Goal: Check status: Check status

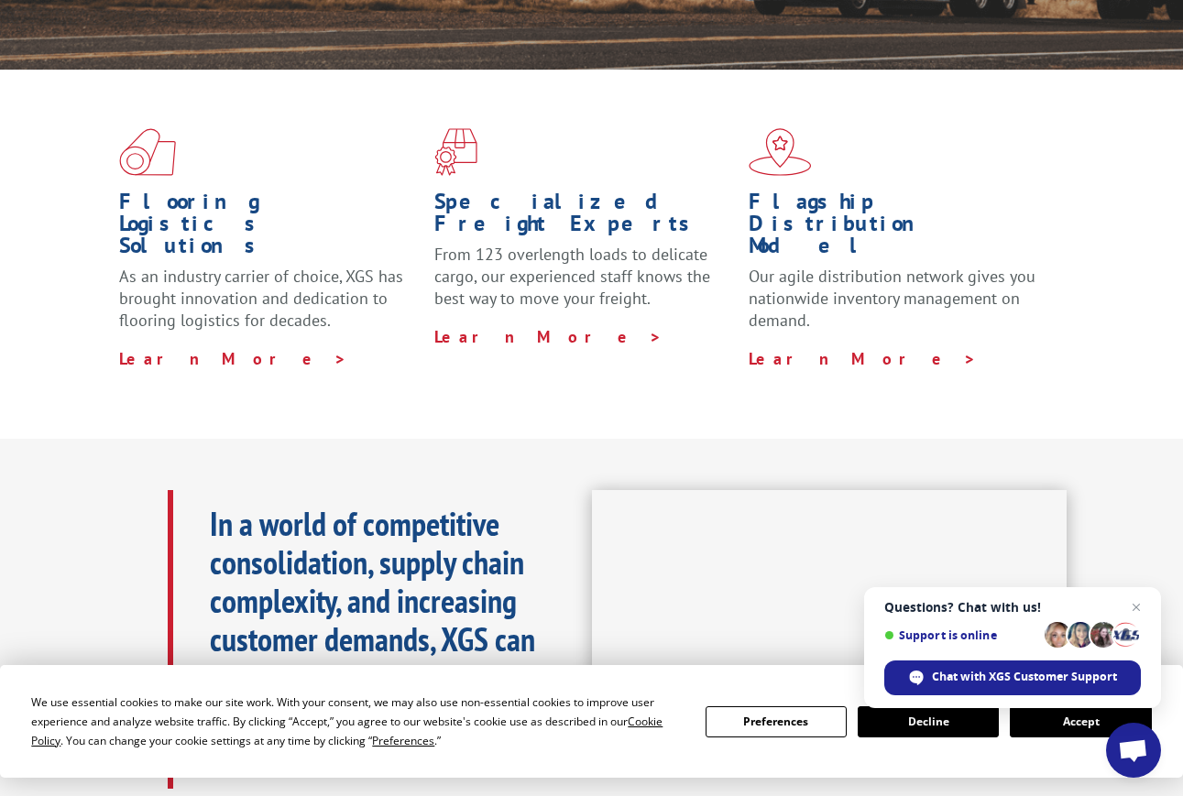
scroll to position [528, 0]
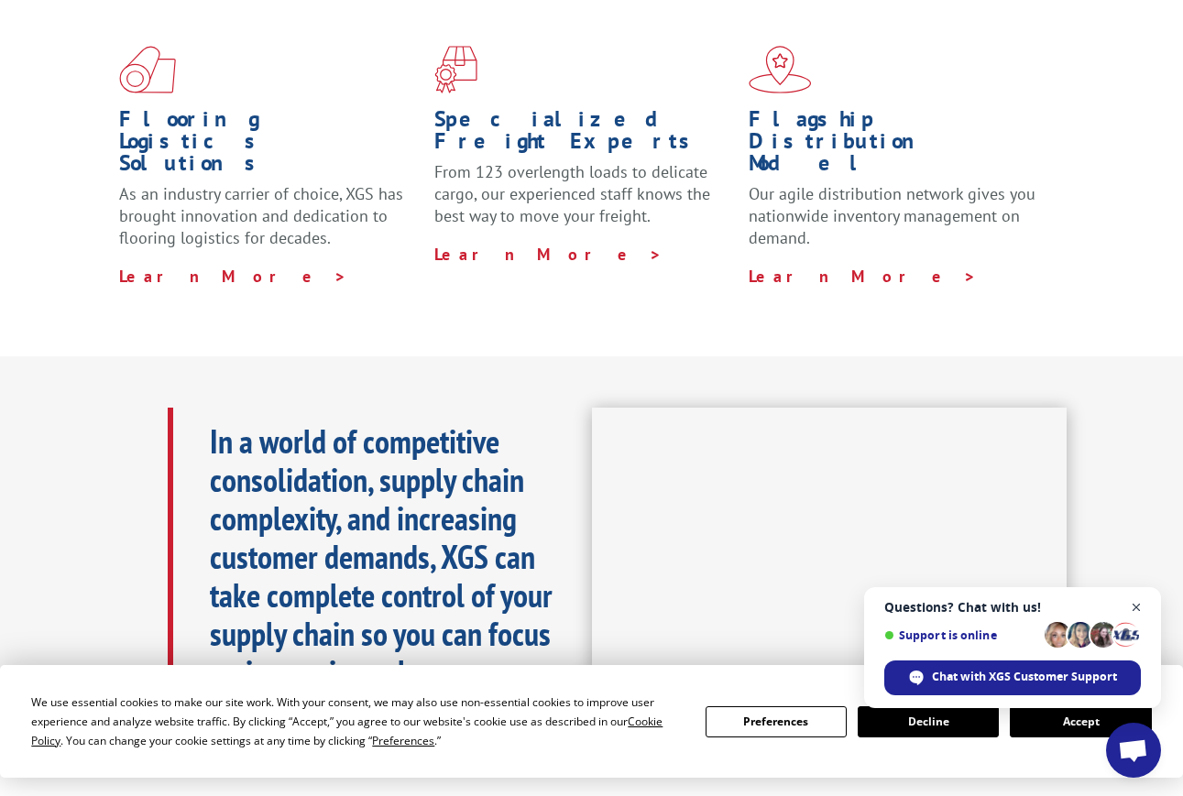
click at [1143, 603] on span "Open chat" at bounding box center [1136, 607] width 23 height 23
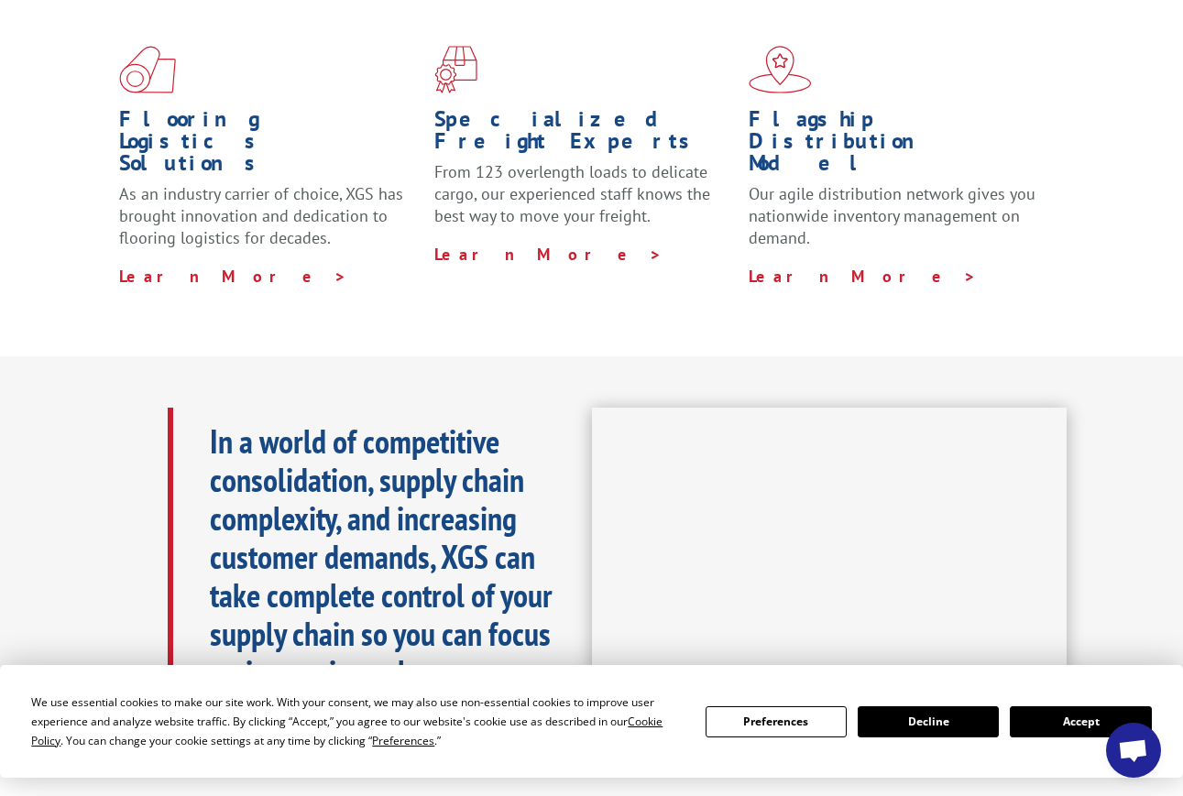
click at [1068, 721] on button "Accept" at bounding box center [1079, 721] width 141 height 31
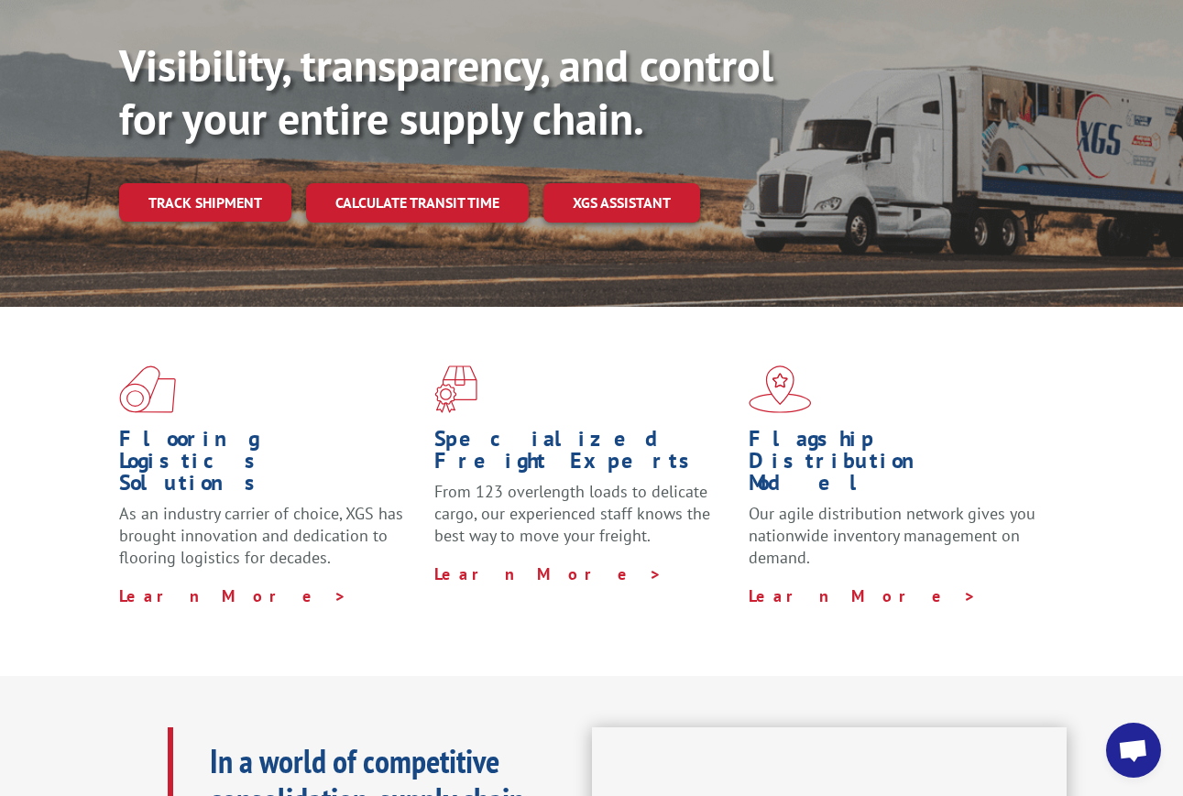
scroll to position [0, 0]
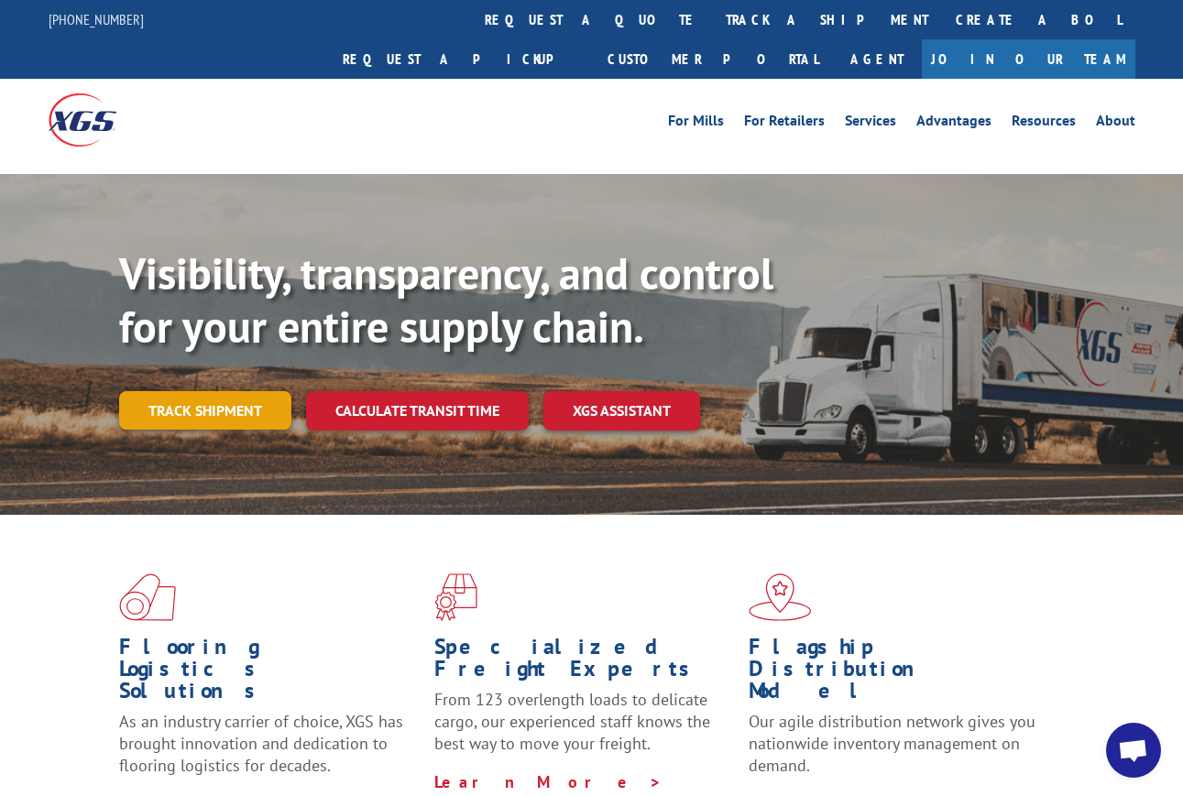
click at [238, 391] on link "Track shipment" at bounding box center [205, 410] width 172 height 38
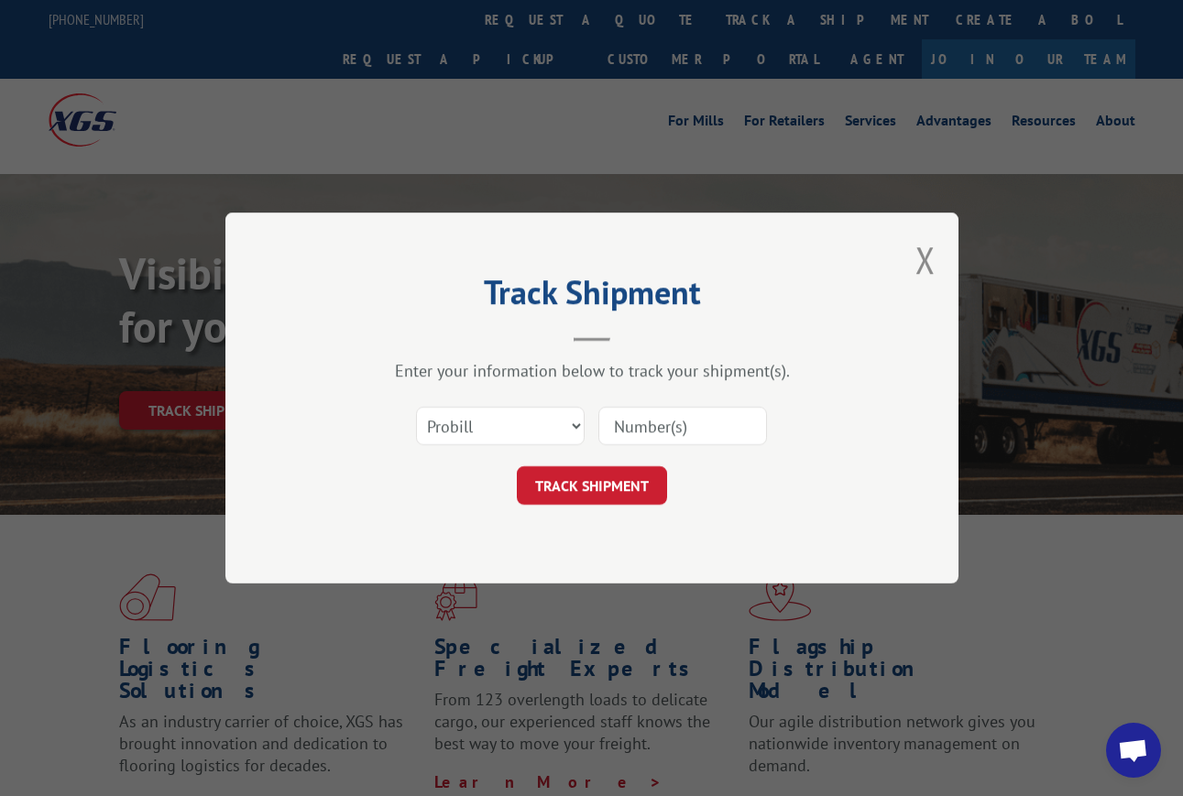
click at [696, 426] on input at bounding box center [682, 426] width 169 height 38
click at [578, 431] on select "Select category... Probill BOL PO" at bounding box center [500, 426] width 169 height 38
click at [416, 407] on select "Select category... Probill BOL PO" at bounding box center [500, 426] width 169 height 38
click at [524, 421] on select "Select category... Probill BOL PO" at bounding box center [500, 426] width 169 height 38
select select "bol"
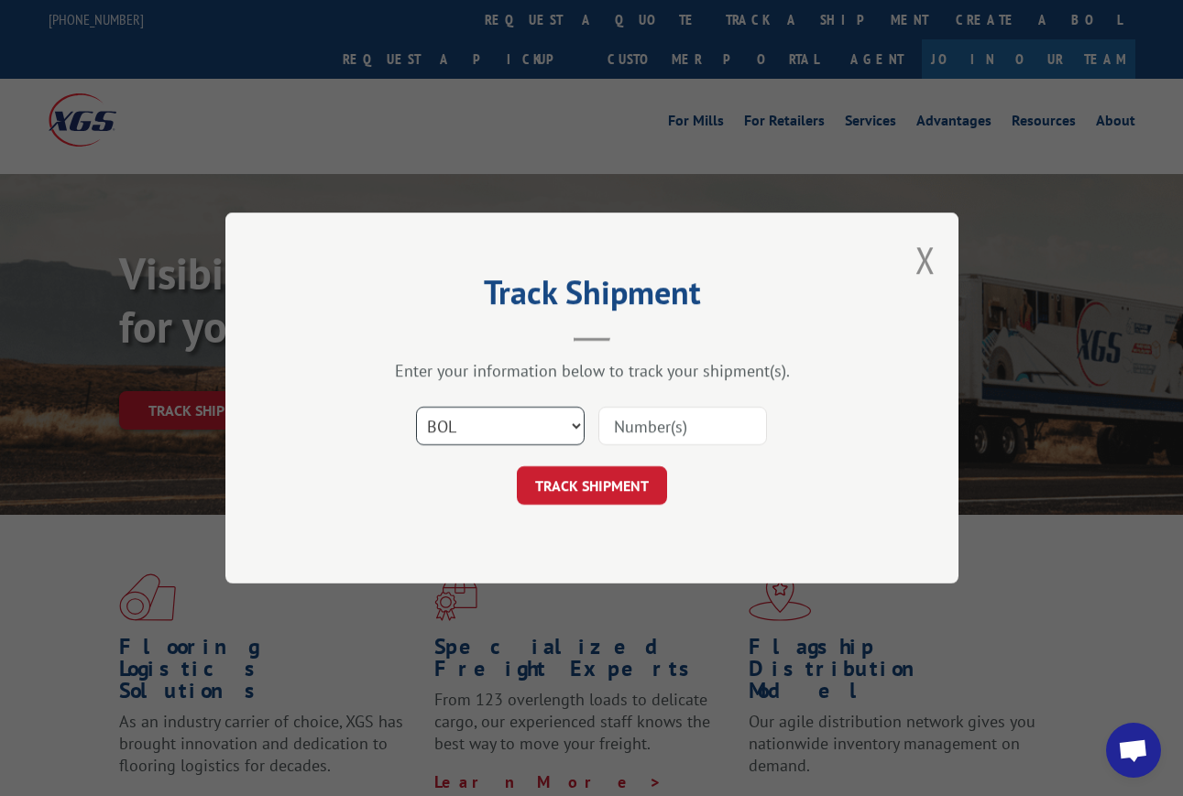
click at [416, 407] on select "Select category... Probill BOL PO" at bounding box center [500, 426] width 169 height 38
click at [682, 428] on input at bounding box center [682, 426] width 169 height 38
paste input "1700760194"
type input "1700760194"
click at [622, 484] on button "TRACK SHIPMENT" at bounding box center [592, 485] width 150 height 38
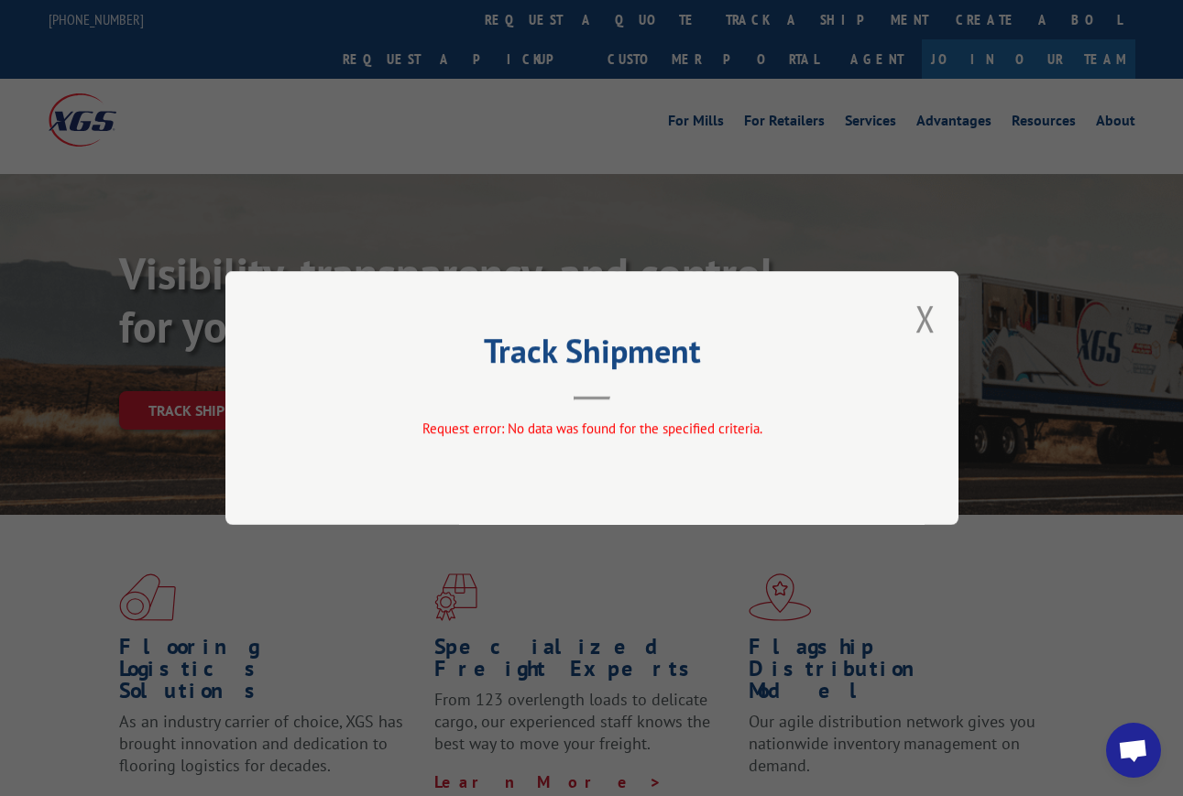
click at [915, 314] on button "Close modal" at bounding box center [925, 318] width 20 height 49
